Goal: Task Accomplishment & Management: Use online tool/utility

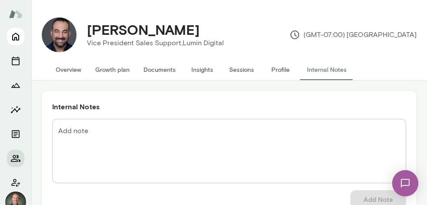
click at [14, 38] on icon "Home" at bounding box center [15, 36] width 10 height 10
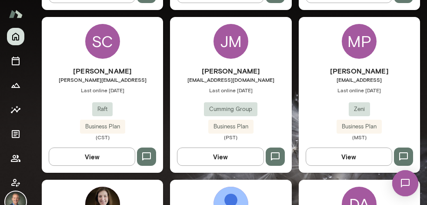
scroll to position [780, 0]
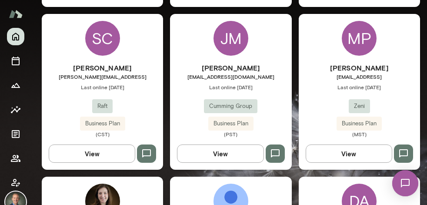
click at [143, 80] on div "[PERSON_NAME] [PERSON_NAME][EMAIL_ADDRESS] Last online [DATE] Raft Business Pla…" at bounding box center [102, 100] width 121 height 75
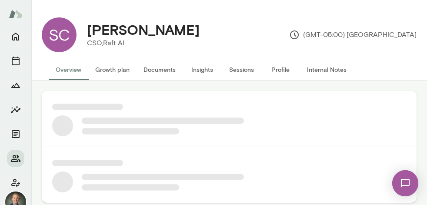
click at [143, 80] on div "SC [PERSON_NAME] CSO, Raft AI (GMT-05:00) [GEOGRAPHIC_DATA] Overview Growth pla…" at bounding box center [228, 40] width 395 height 80
click at [200, 70] on button "Insights" at bounding box center [202, 69] width 39 height 21
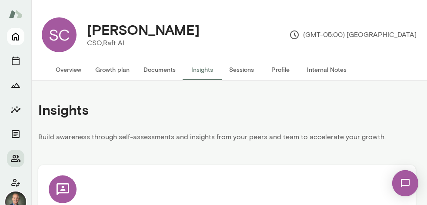
click at [16, 34] on icon "Home" at bounding box center [15, 37] width 7 height 8
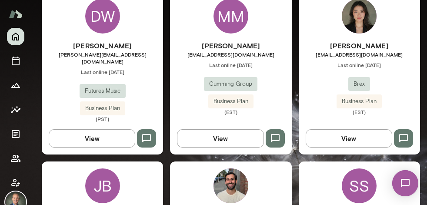
scroll to position [1299, 0]
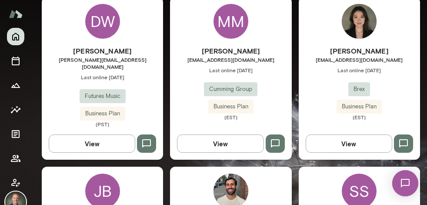
click at [317, 62] on div "[PERSON_NAME] [PERSON_NAME][EMAIL_ADDRESS][DOMAIN_NAME] Last online [DATE] Brex…" at bounding box center [359, 83] width 121 height 75
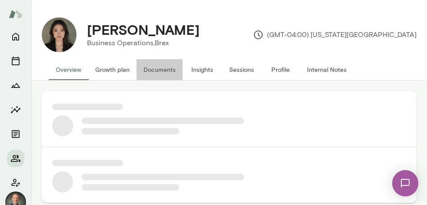
click at [154, 67] on button "Documents" at bounding box center [159, 69] width 46 height 21
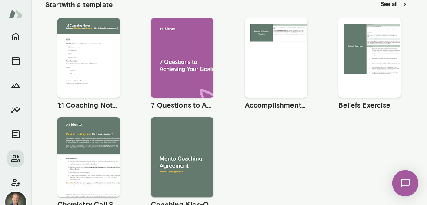
scroll to position [150, 0]
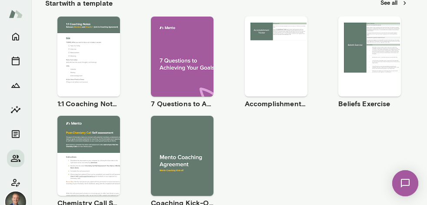
click at [100, 48] on span "Use template" at bounding box center [94, 49] width 32 height 7
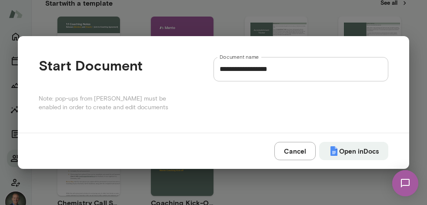
click at [279, 70] on input "**********" at bounding box center [300, 69] width 175 height 24
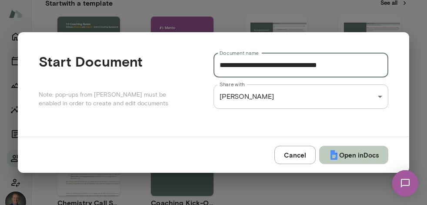
click at [351, 151] on button "Open in Docs" at bounding box center [353, 155] width 69 height 18
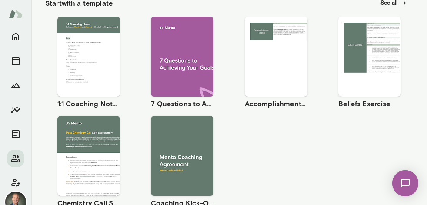
type input "**********"
